Goal: Find specific page/section

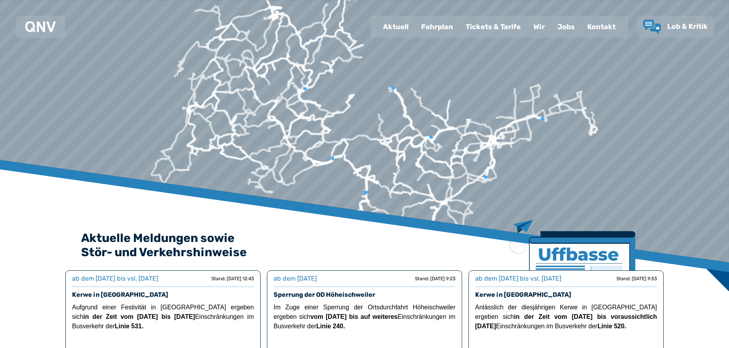
click at [597, 25] on div "Kontakt" at bounding box center [601, 27] width 41 height 20
click at [597, 26] on div "Kontakt" at bounding box center [601, 27] width 41 height 20
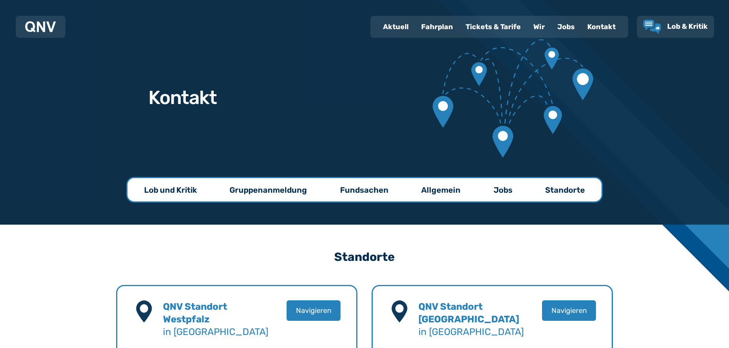
click at [600, 25] on div "Kontakt" at bounding box center [601, 27] width 41 height 20
click at [281, 194] on p "Gruppenanmeldung" at bounding box center [269, 189] width 78 height 11
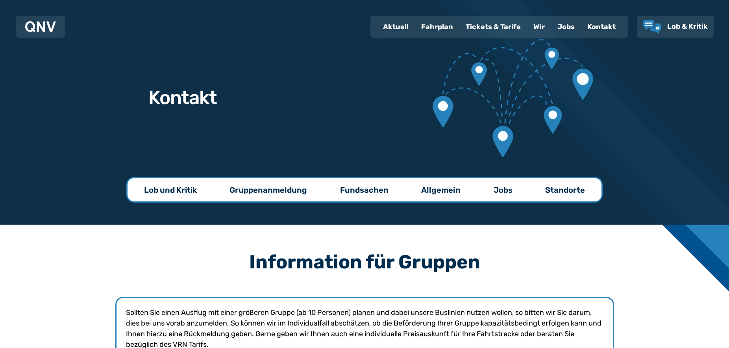
click at [172, 190] on p "Lob und Kritik" at bounding box center [170, 189] width 53 height 11
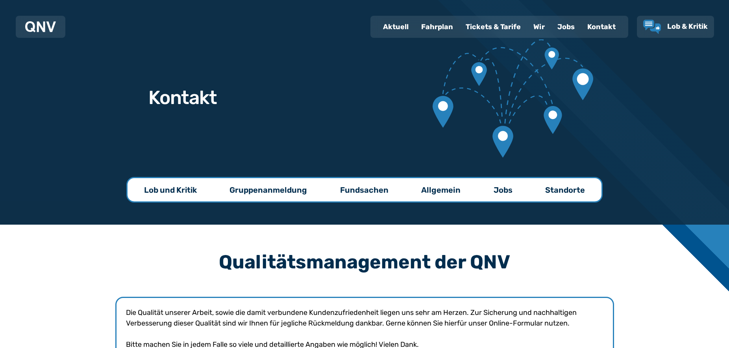
click at [239, 193] on p "Gruppenanmeldung" at bounding box center [269, 189] width 78 height 11
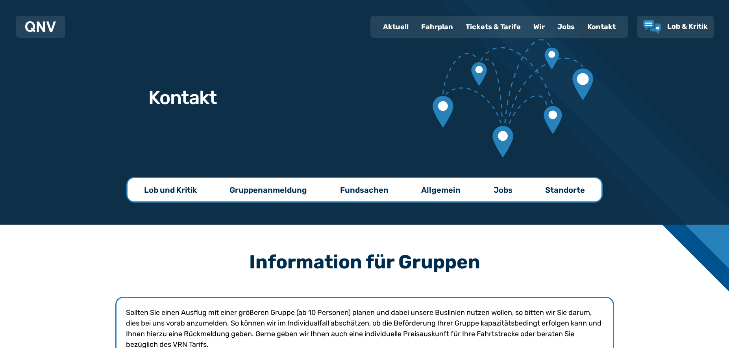
click at [598, 28] on div "Kontakt" at bounding box center [601, 27] width 41 height 20
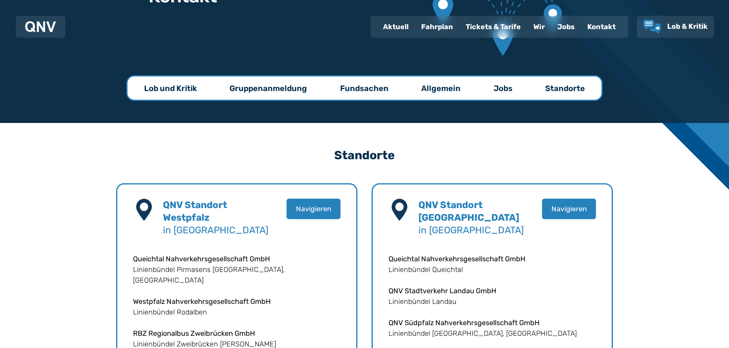
scroll to position [128, 0]
